Goal: Transaction & Acquisition: Subscribe to service/newsletter

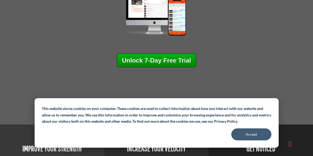
scroll to position [130, 0]
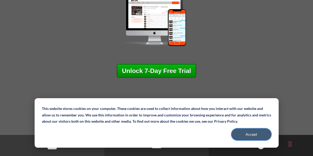
click at [252, 133] on button "Accept" at bounding box center [251, 134] width 40 height 12
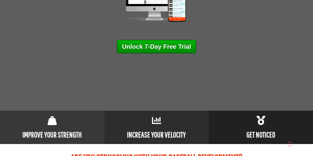
scroll to position [156, 0]
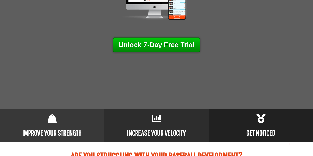
click at [164, 44] on link "Unlock 7-Day Free Trial" at bounding box center [156, 44] width 87 height 15
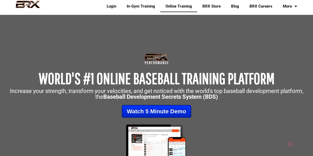
scroll to position [0, 0]
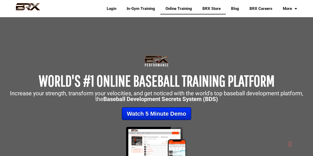
click at [219, 10] on link "BRX Store" at bounding box center [211, 9] width 29 height 12
